Goal: Contribute content: Contribute content

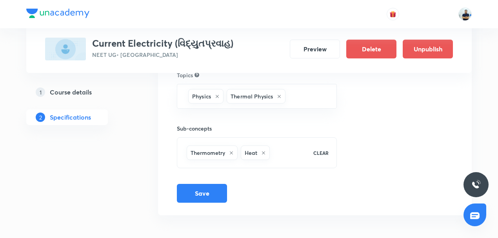
scroll to position [197, 0]
click at [58, 95] on h5 "Course details" at bounding box center [71, 91] width 42 height 9
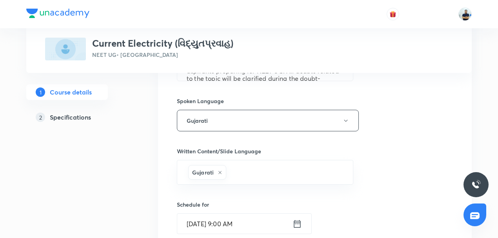
scroll to position [256, 0]
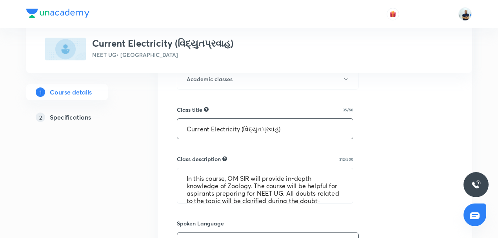
drag, startPoint x: 284, startPoint y: 130, endPoint x: 68, endPoint y: 137, distance: 216.2
click at [68, 137] on div "Special Classes Current Electricity (વિદ્યુતપ્રવાહ) NEET UG • Gujarati 1 Course…" at bounding box center [249, 189] width 446 height 802
paste input "capacitor"
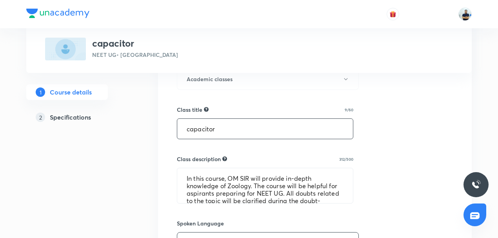
drag, startPoint x: 188, startPoint y: 132, endPoint x: 180, endPoint y: 131, distance: 7.9
click at [180, 131] on input "capacitor" at bounding box center [265, 129] width 176 height 20
type input "Capacitor"
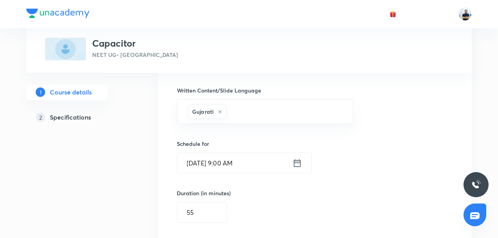
scroll to position [595, 0]
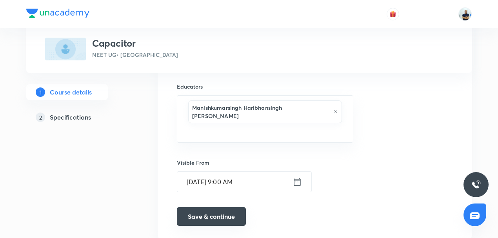
click at [213, 207] on button "Save & continue" at bounding box center [211, 216] width 69 height 19
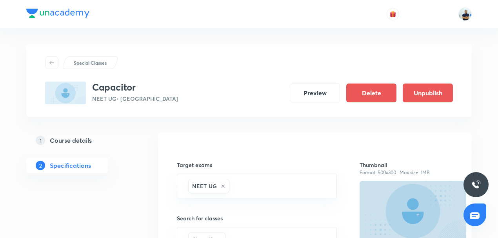
scroll to position [197, 0]
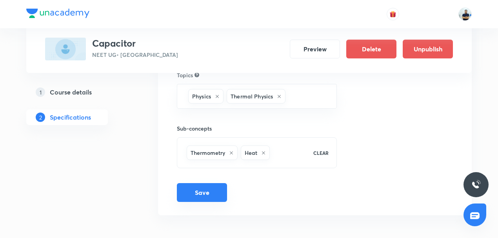
click at [200, 188] on button "Save" at bounding box center [202, 192] width 50 height 19
click at [206, 189] on button "Save" at bounding box center [202, 192] width 50 height 19
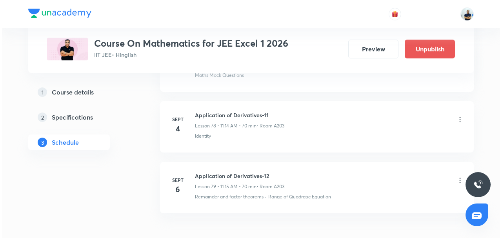
scroll to position [5146, 0]
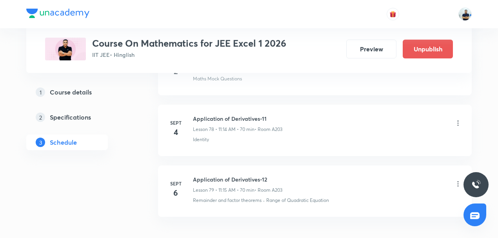
click at [460, 119] on icon at bounding box center [458, 123] width 8 height 8
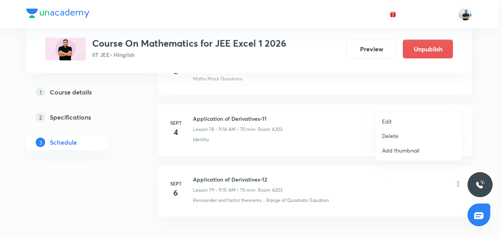
click at [387, 121] on p "Edit" at bounding box center [387, 121] width 10 height 8
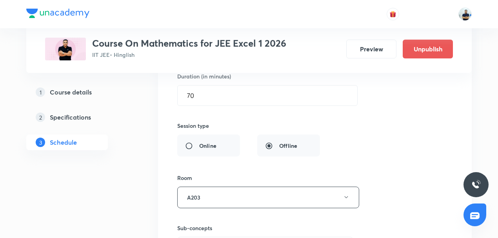
scroll to position [4751, 0]
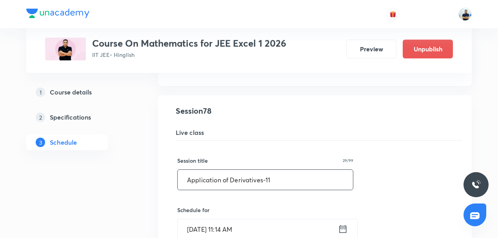
drag, startPoint x: 208, startPoint y: 178, endPoint x: 95, endPoint y: 188, distance: 113.4
paste input "indefinite integration"
drag, startPoint x: 188, startPoint y: 157, endPoint x: 182, endPoint y: 157, distance: 6.3
click at [182, 170] on input "indefinite integration" at bounding box center [265, 180] width 175 height 20
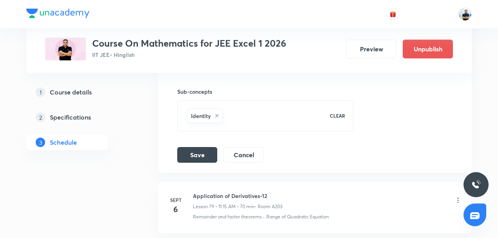
scroll to position [5117, 0]
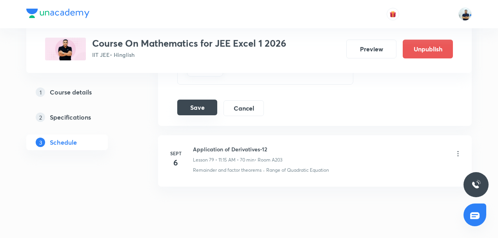
type input "Indefinite integration -1"
click at [190, 100] on button "Save" at bounding box center [197, 108] width 40 height 16
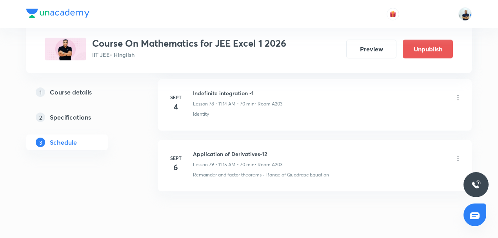
scroll to position [4805, 0]
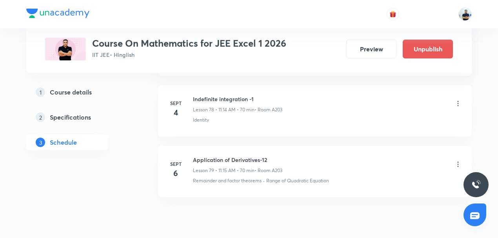
click at [458, 162] on icon at bounding box center [458, 164] width 1 height 5
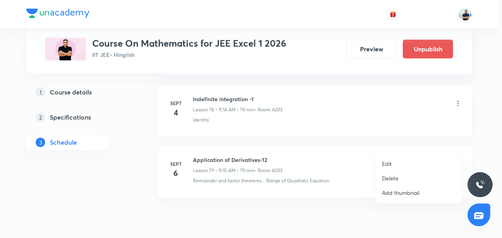
click at [390, 165] on p "Edit" at bounding box center [387, 164] width 10 height 8
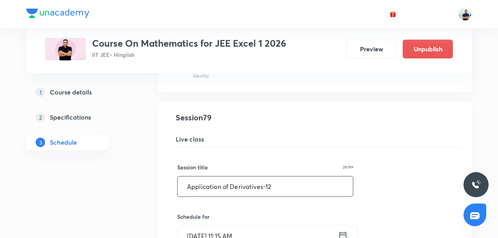
drag, startPoint x: 290, startPoint y: 162, endPoint x: 104, endPoint y: 173, distance: 186.3
paste input "Indefinite integration -1"
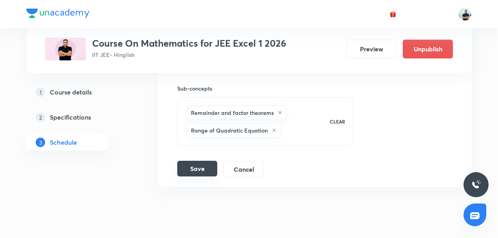
type input "Indefinite integration -2"
click at [202, 161] on button "Save" at bounding box center [197, 169] width 40 height 16
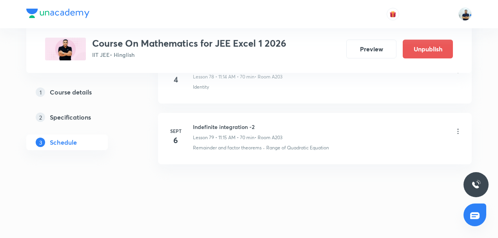
scroll to position [4817, 0]
